Goal: Information Seeking & Learning: Check status

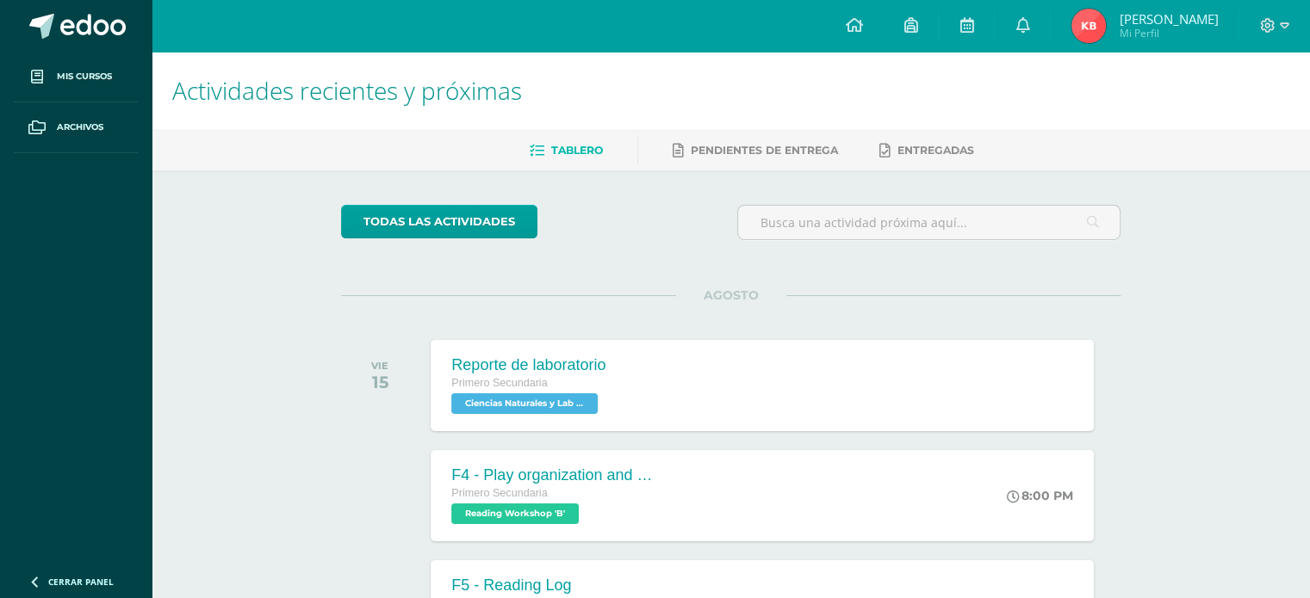
click at [1152, 15] on span "[PERSON_NAME]" at bounding box center [1168, 18] width 99 height 17
click at [1029, 26] on icon at bounding box center [1022, 24] width 14 height 15
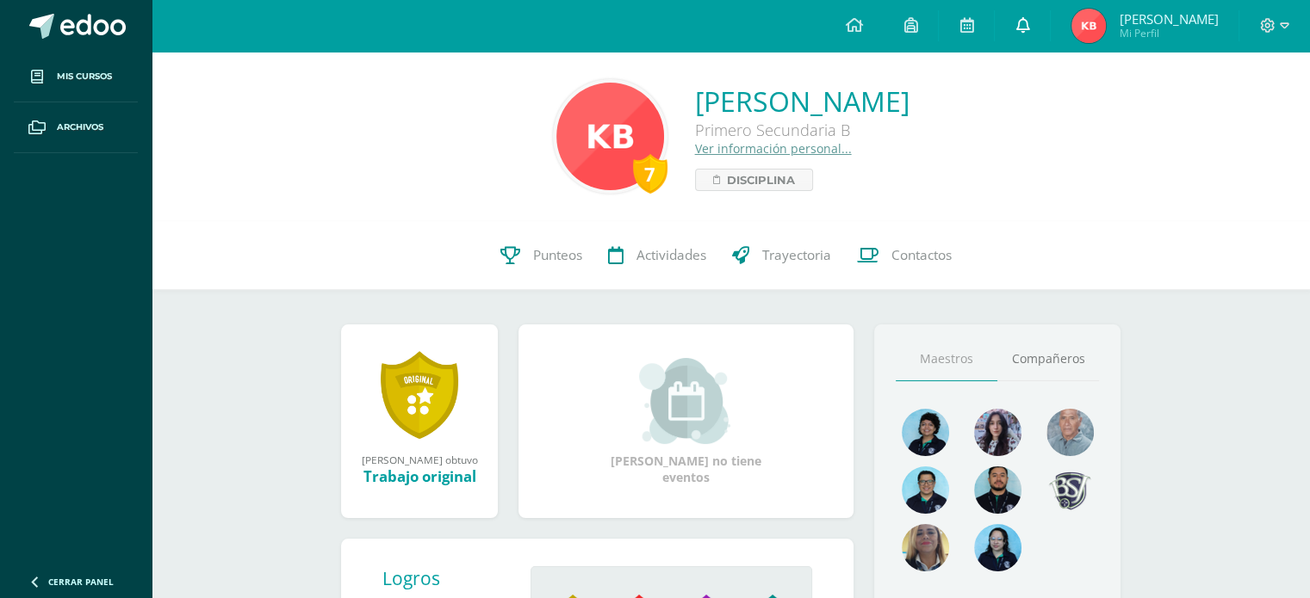
click at [1049, 33] on link at bounding box center [1022, 26] width 55 height 52
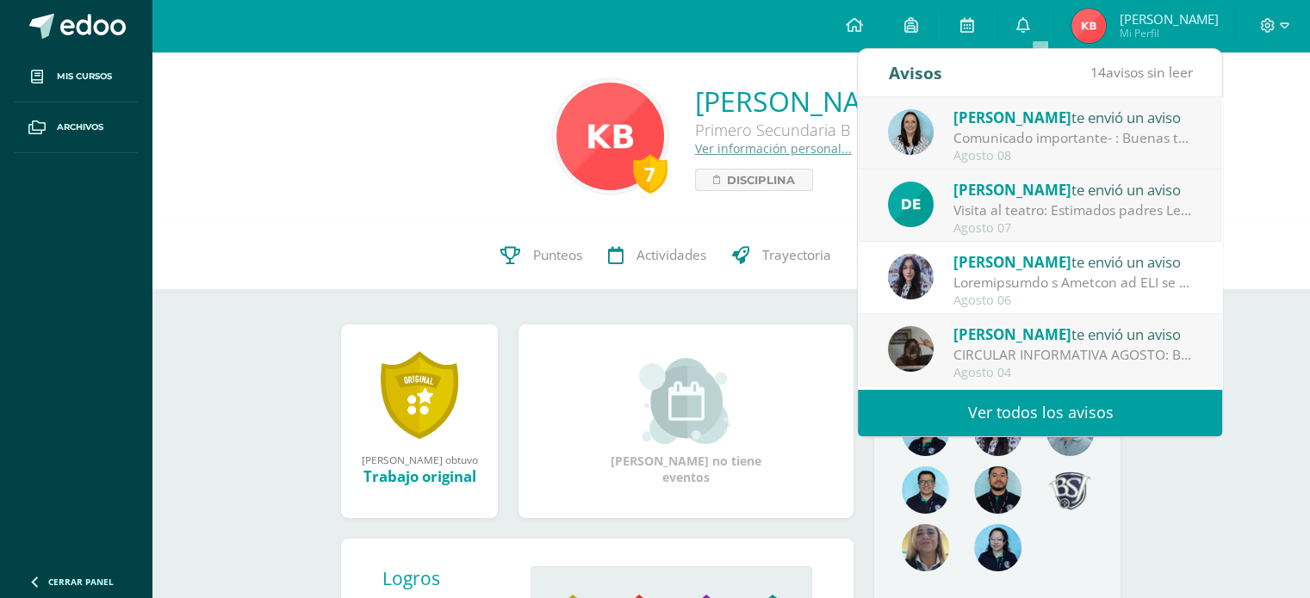
click at [1000, 195] on span "[PERSON_NAME]" at bounding box center [1012, 190] width 118 height 20
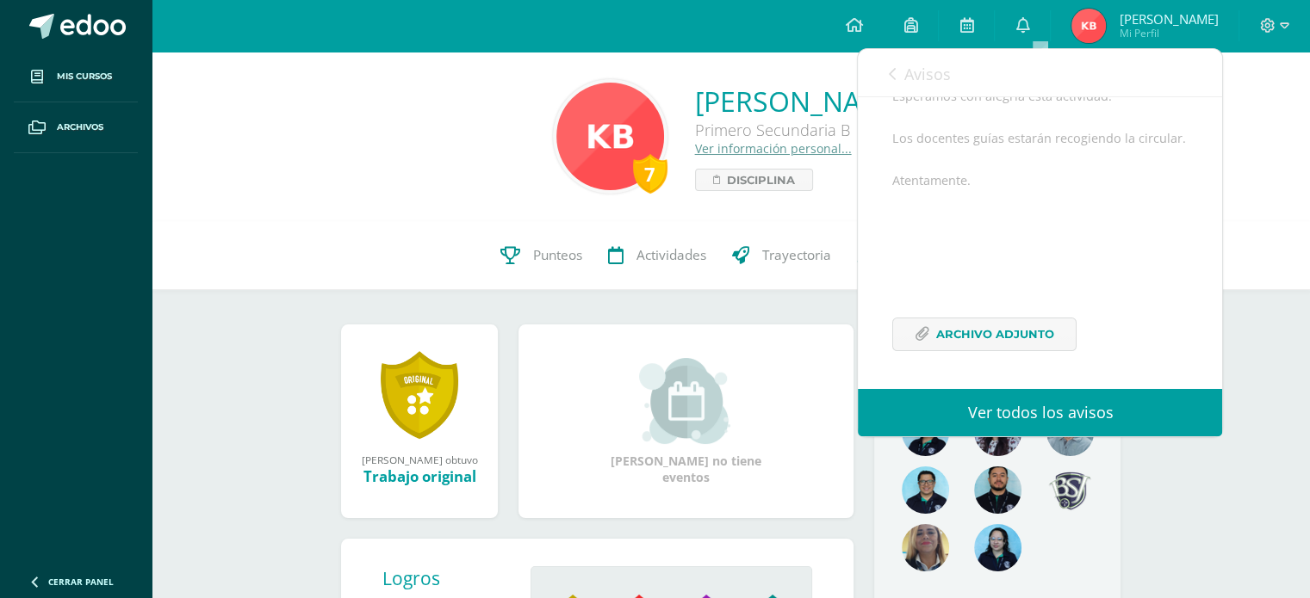
scroll to position [367, 0]
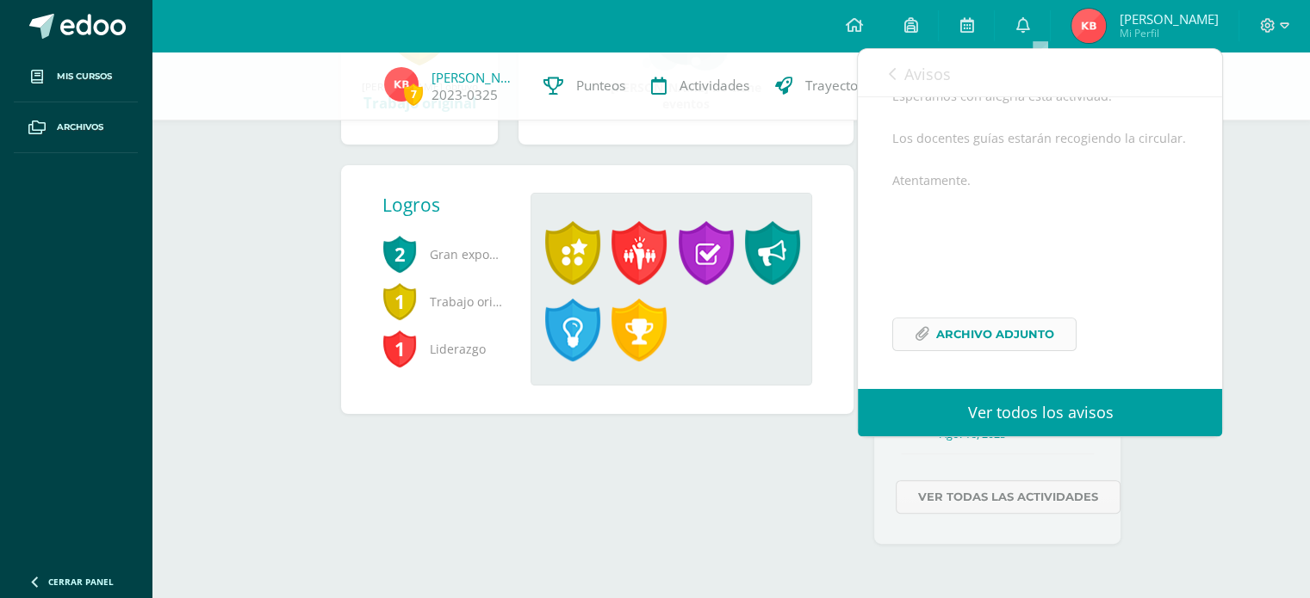
click at [980, 332] on span "Archivo Adjunto" at bounding box center [995, 335] width 118 height 32
